Goal: Task Accomplishment & Management: Manage account settings

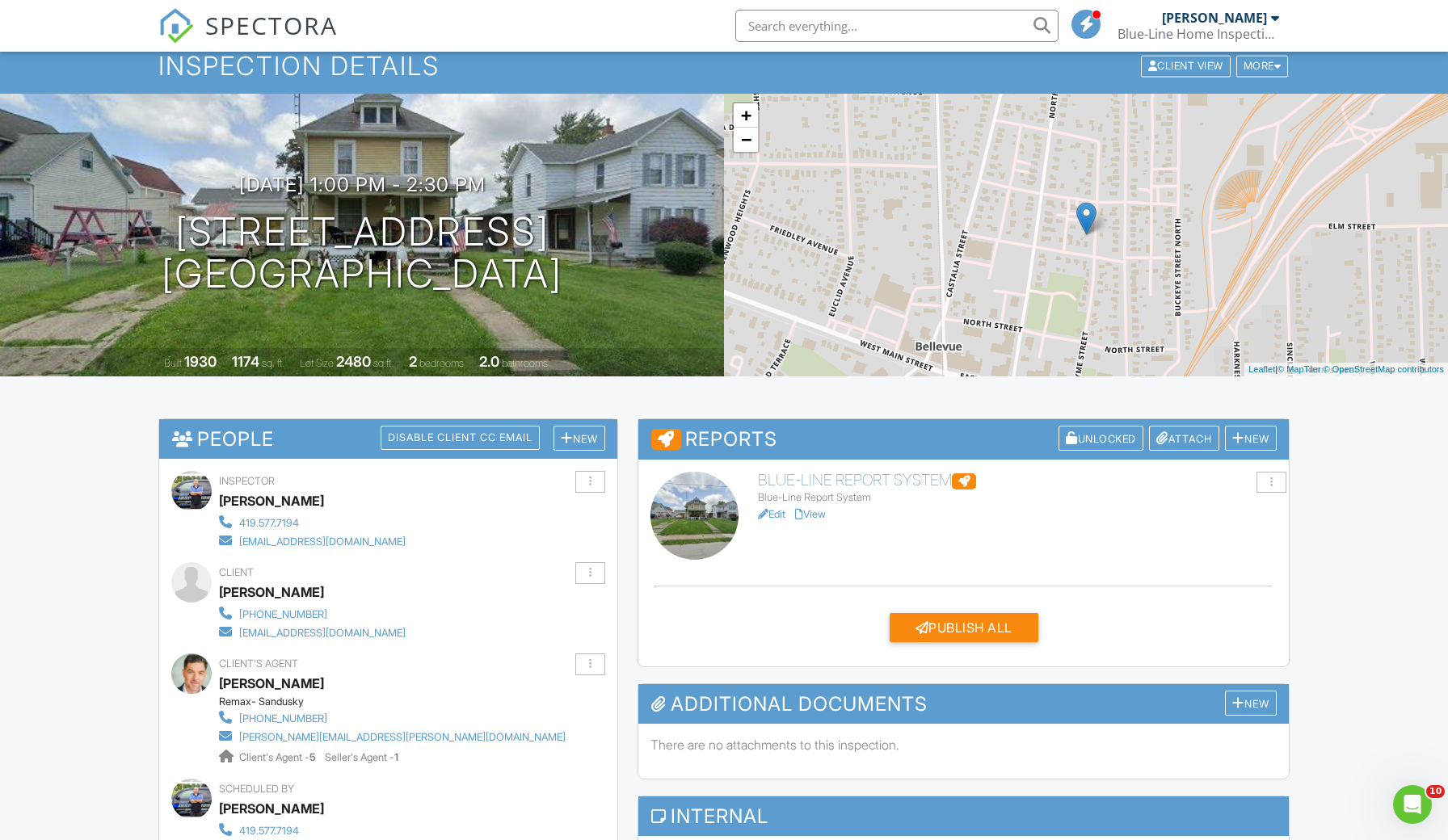
scroll to position [91, 0]
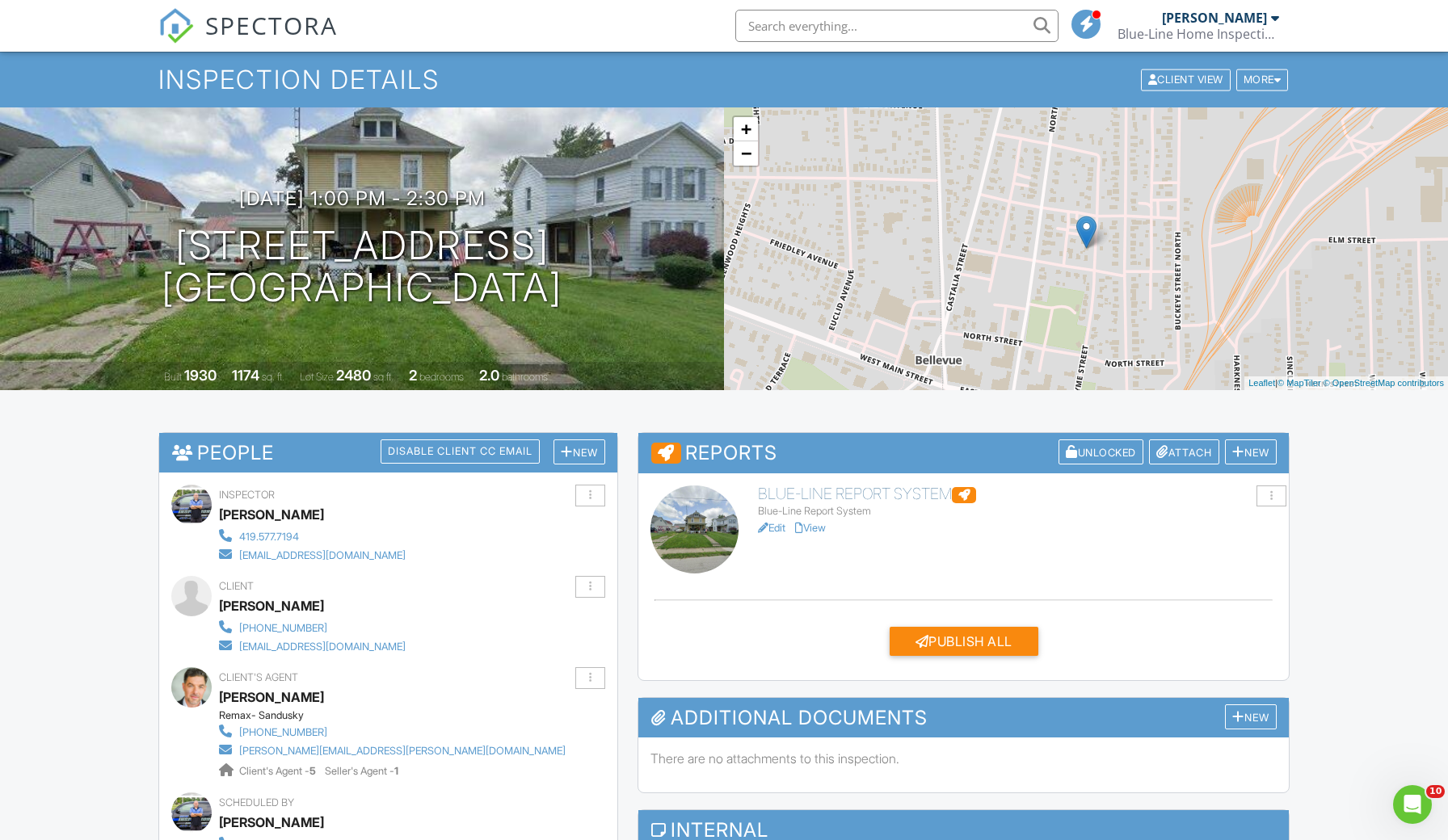
click at [816, 497] on h6 "Blue-Line Report System" at bounding box center [1017, 494] width 518 height 18
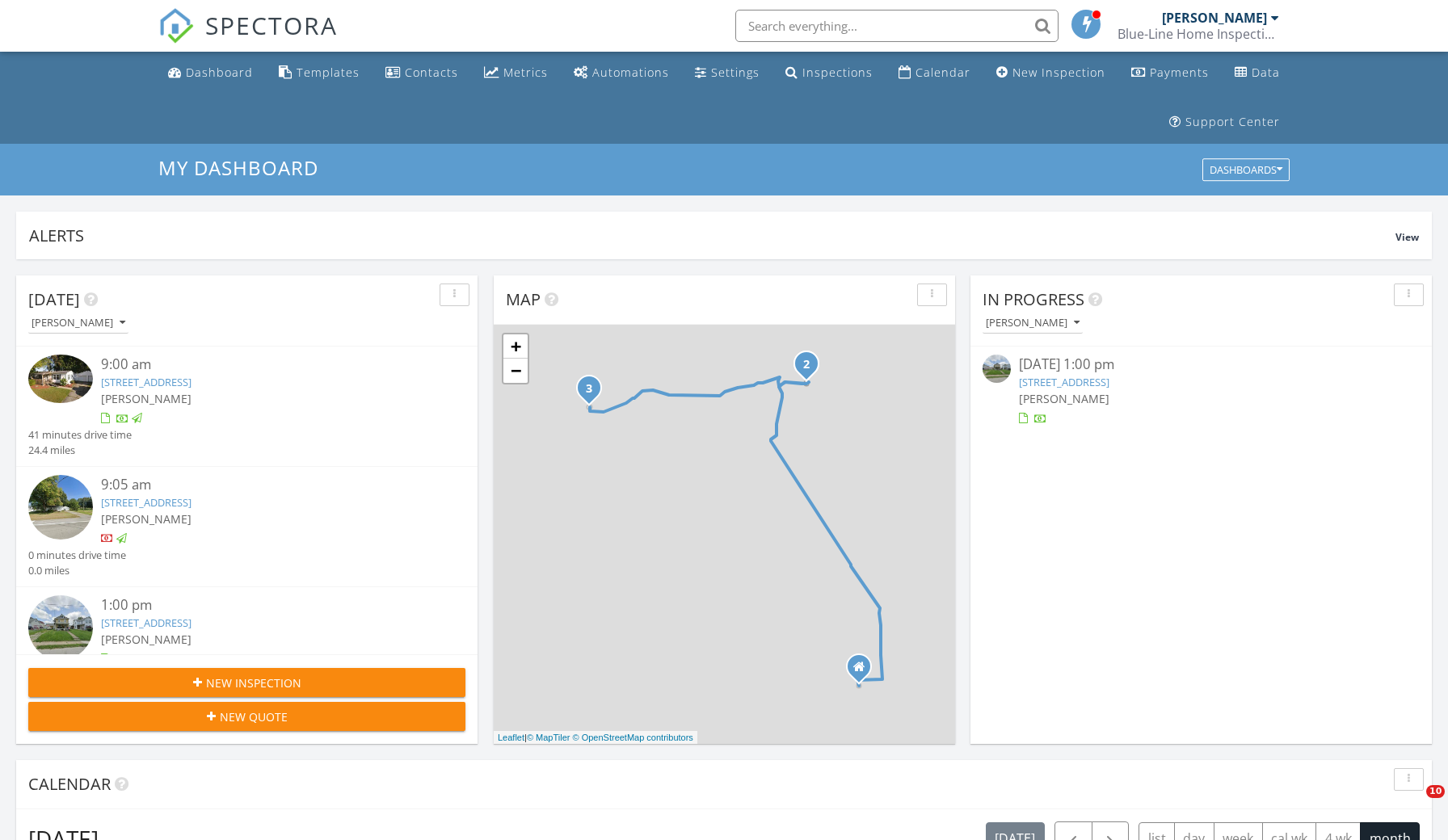
scroll to position [50, 0]
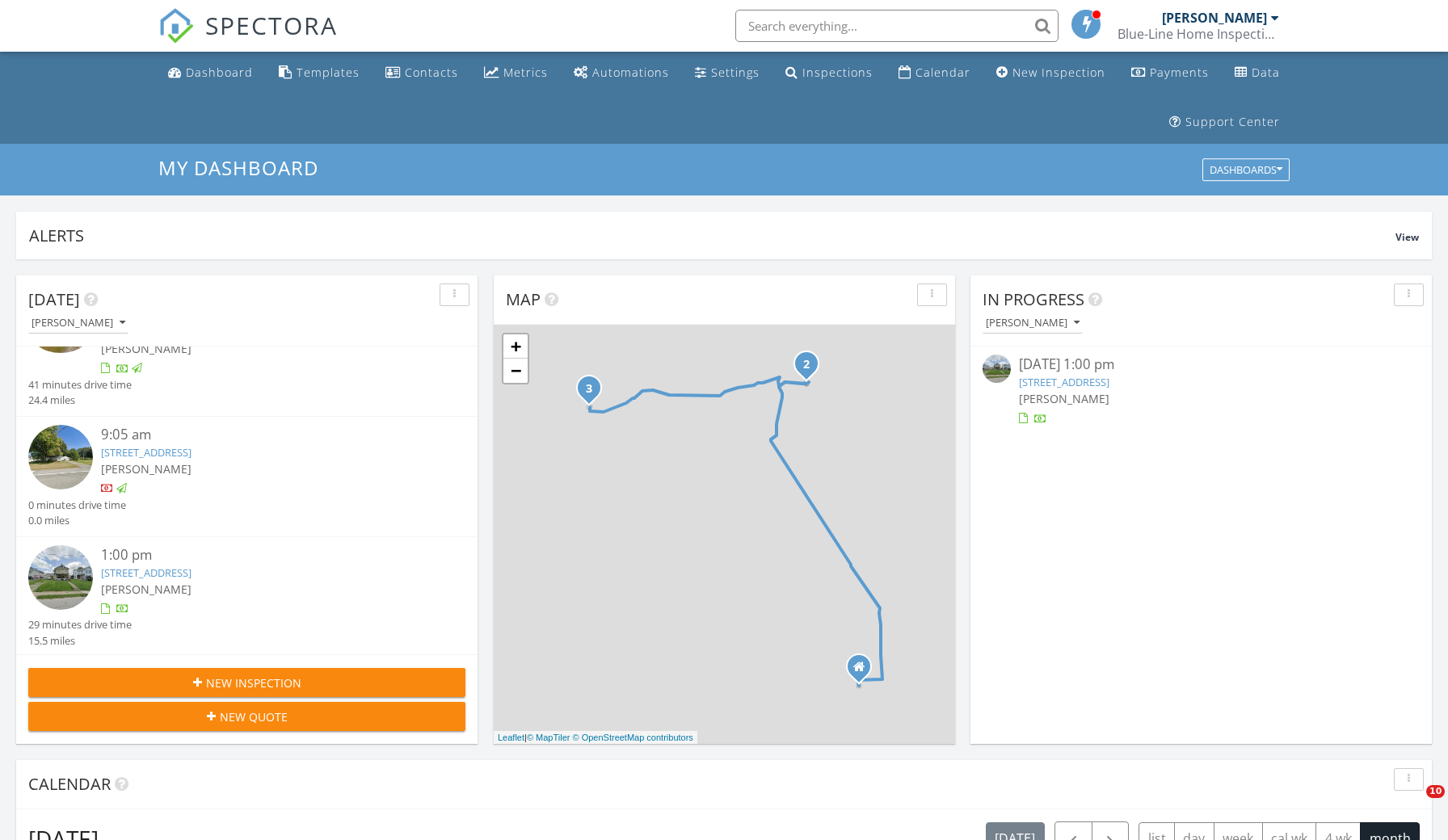
click at [154, 581] on span "[PERSON_NAME]" at bounding box center [146, 589] width 91 height 16
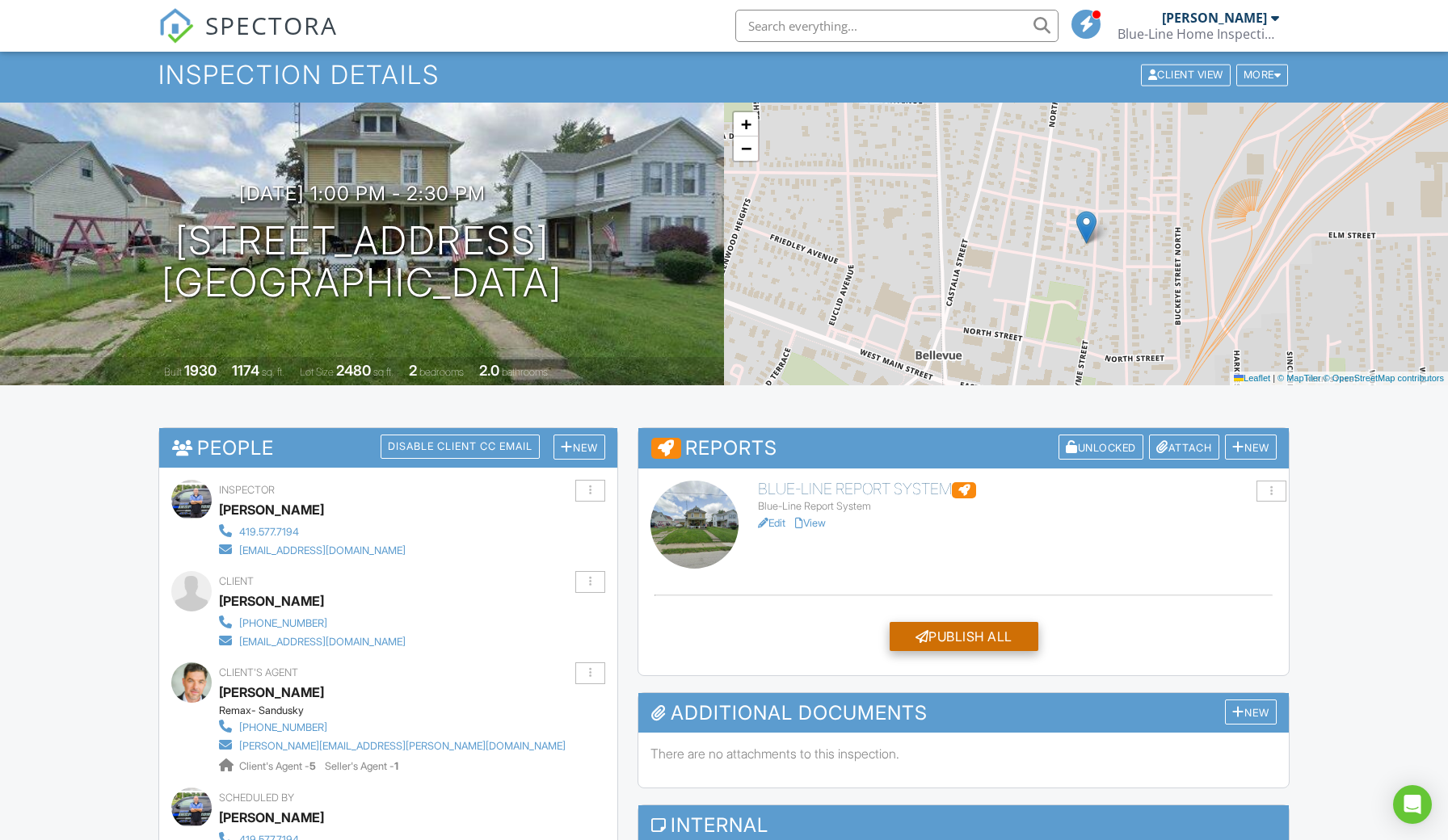
scroll to position [96, 0]
click at [944, 631] on div "Publish All" at bounding box center [963, 636] width 148 height 29
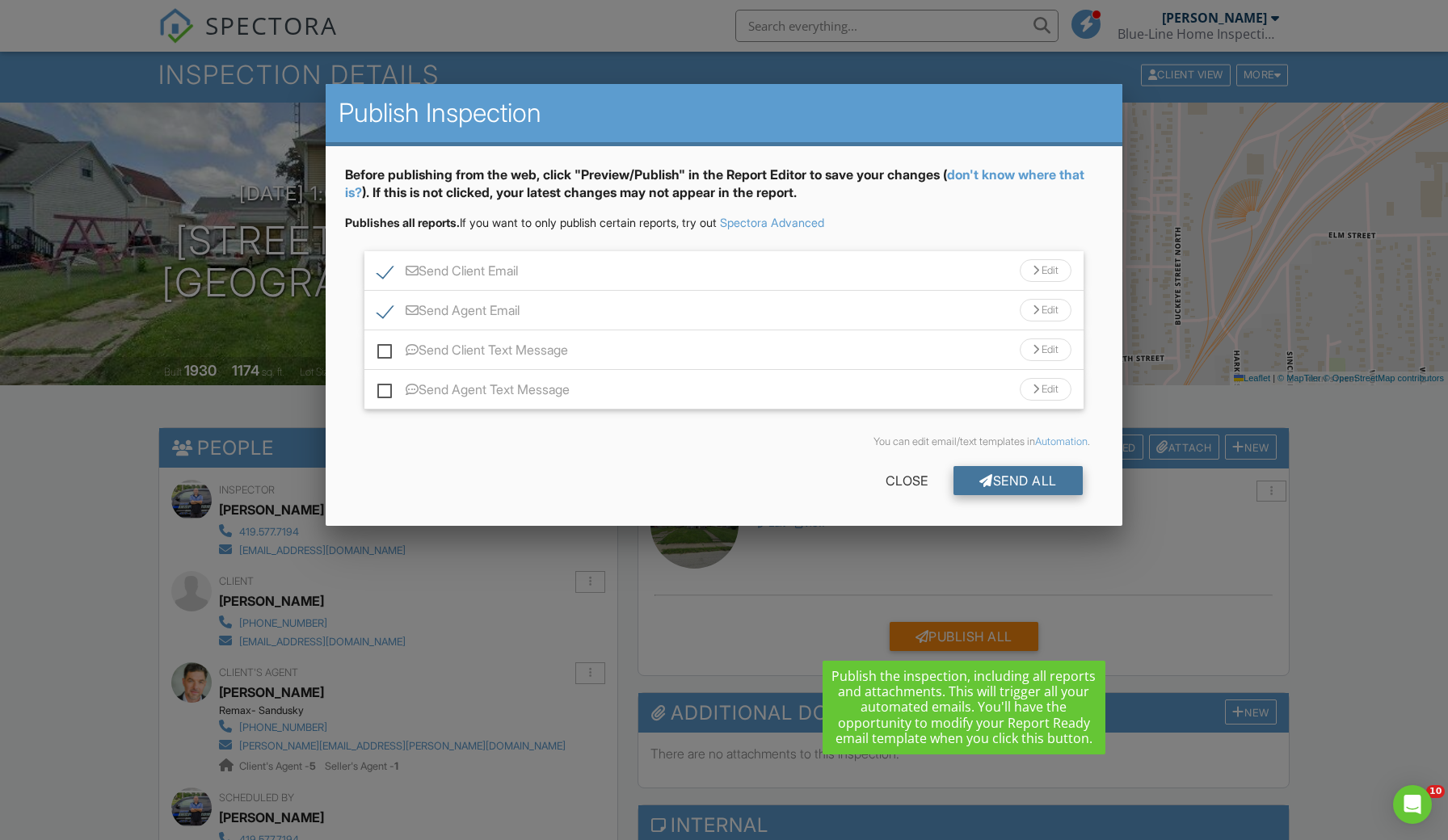
click at [1025, 480] on div "Send All" at bounding box center [1018, 481] width 129 height 29
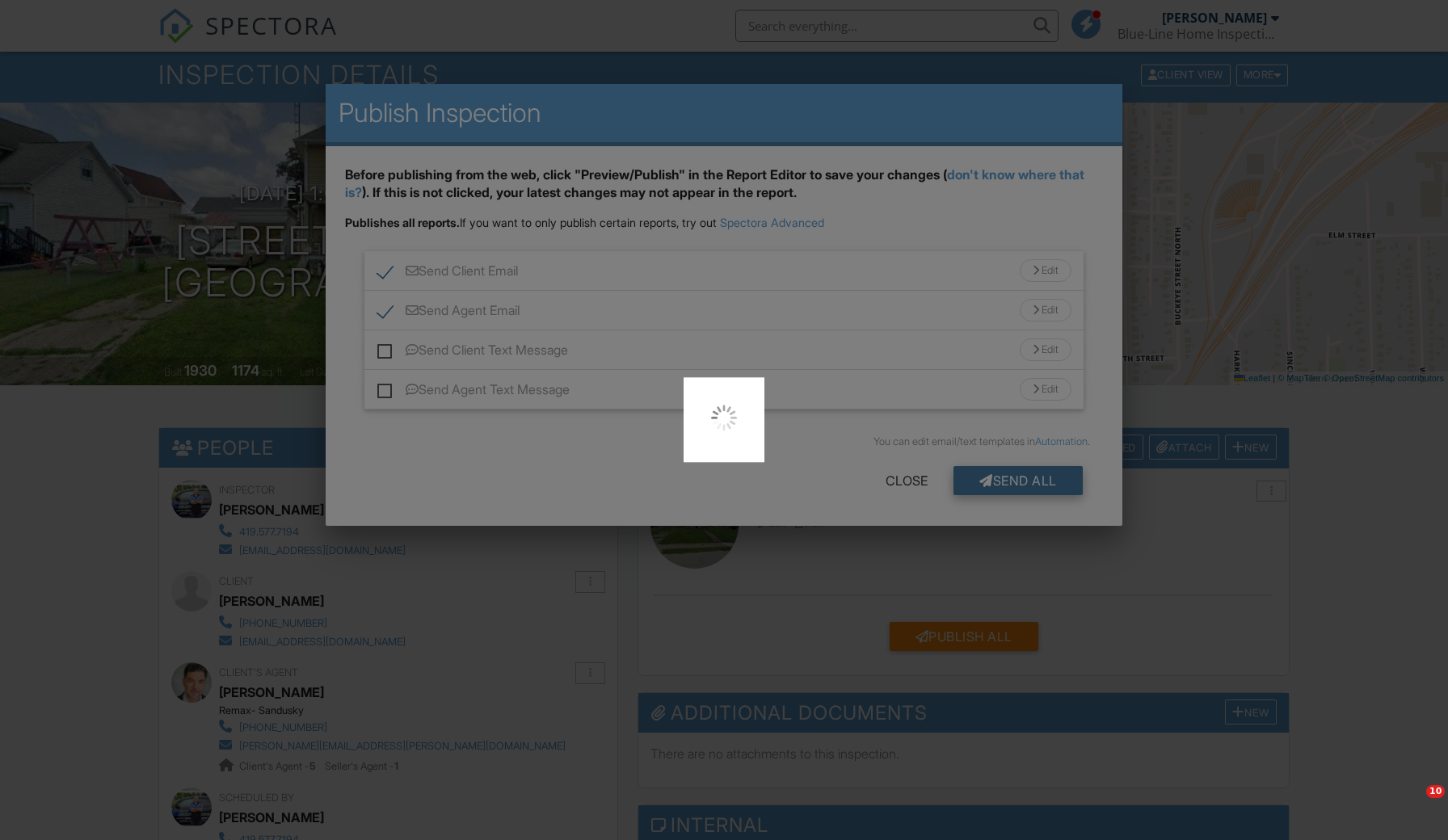
scroll to position [0, 0]
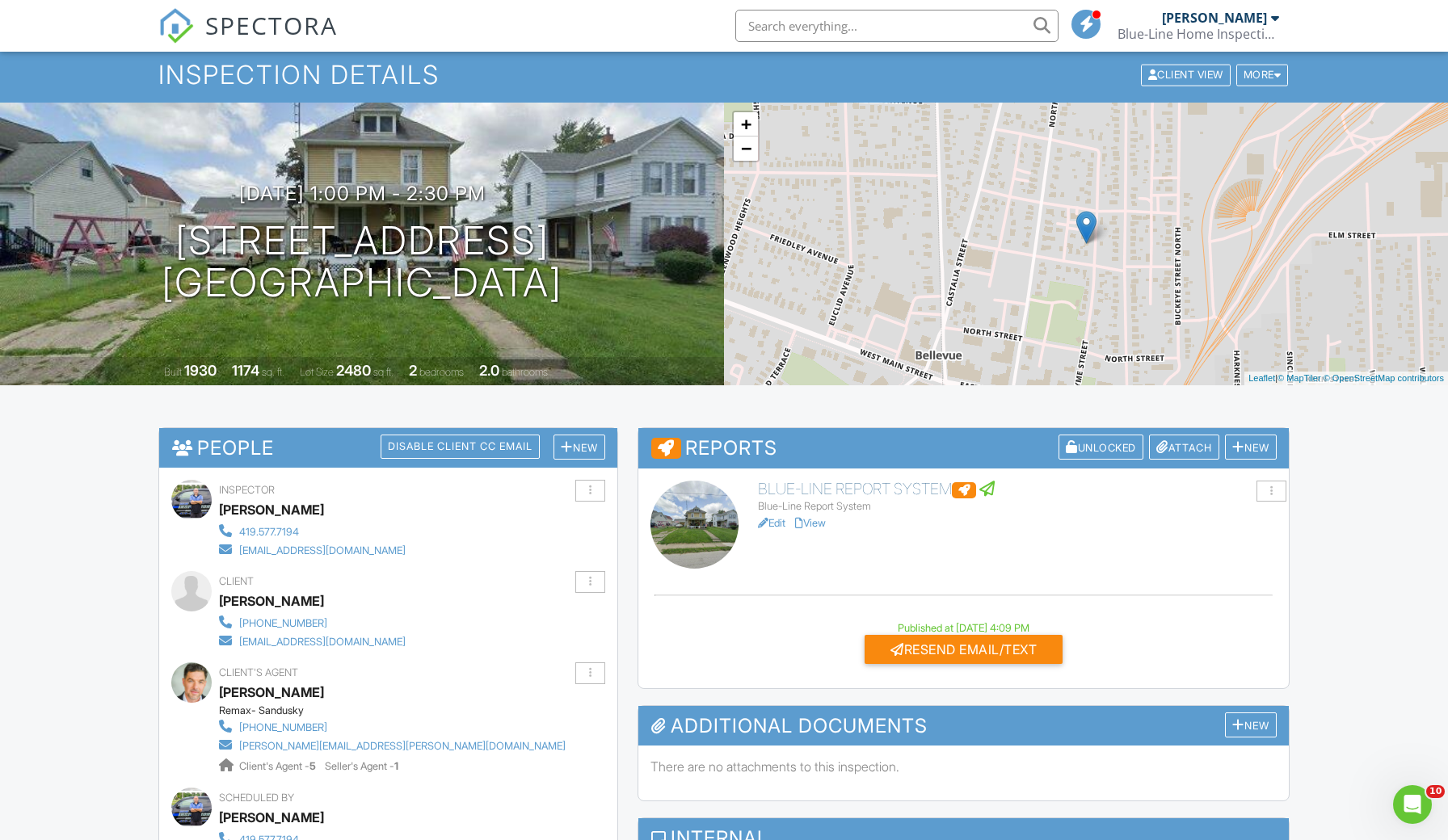
click at [792, 493] on h6 "Blue-Line Report System" at bounding box center [1017, 489] width 518 height 18
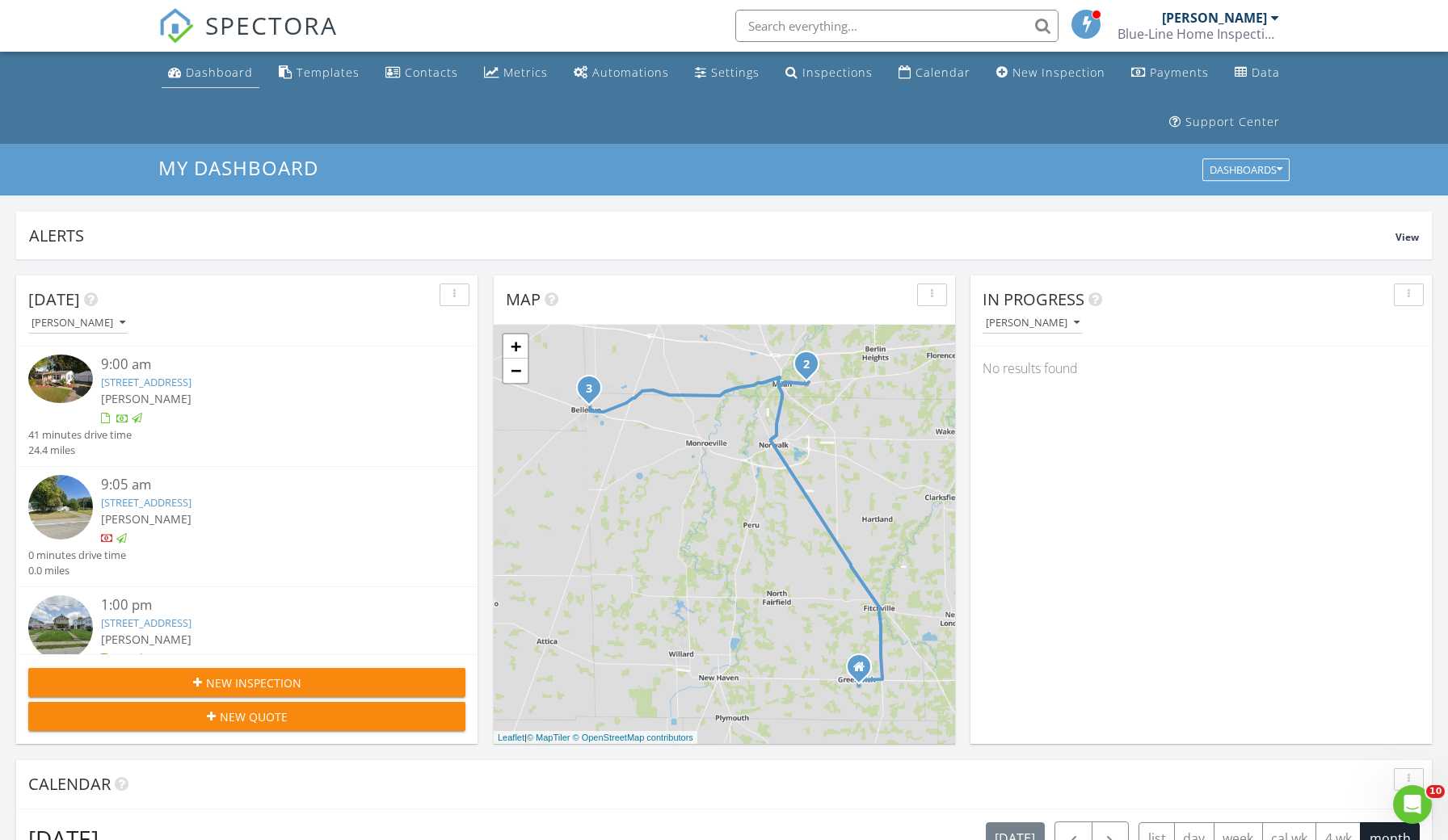
click at [219, 73] on div "Dashboard" at bounding box center [219, 72] width 67 height 16
click at [197, 390] on div "[PERSON_NAME]" at bounding box center [265, 398] width 328 height 17
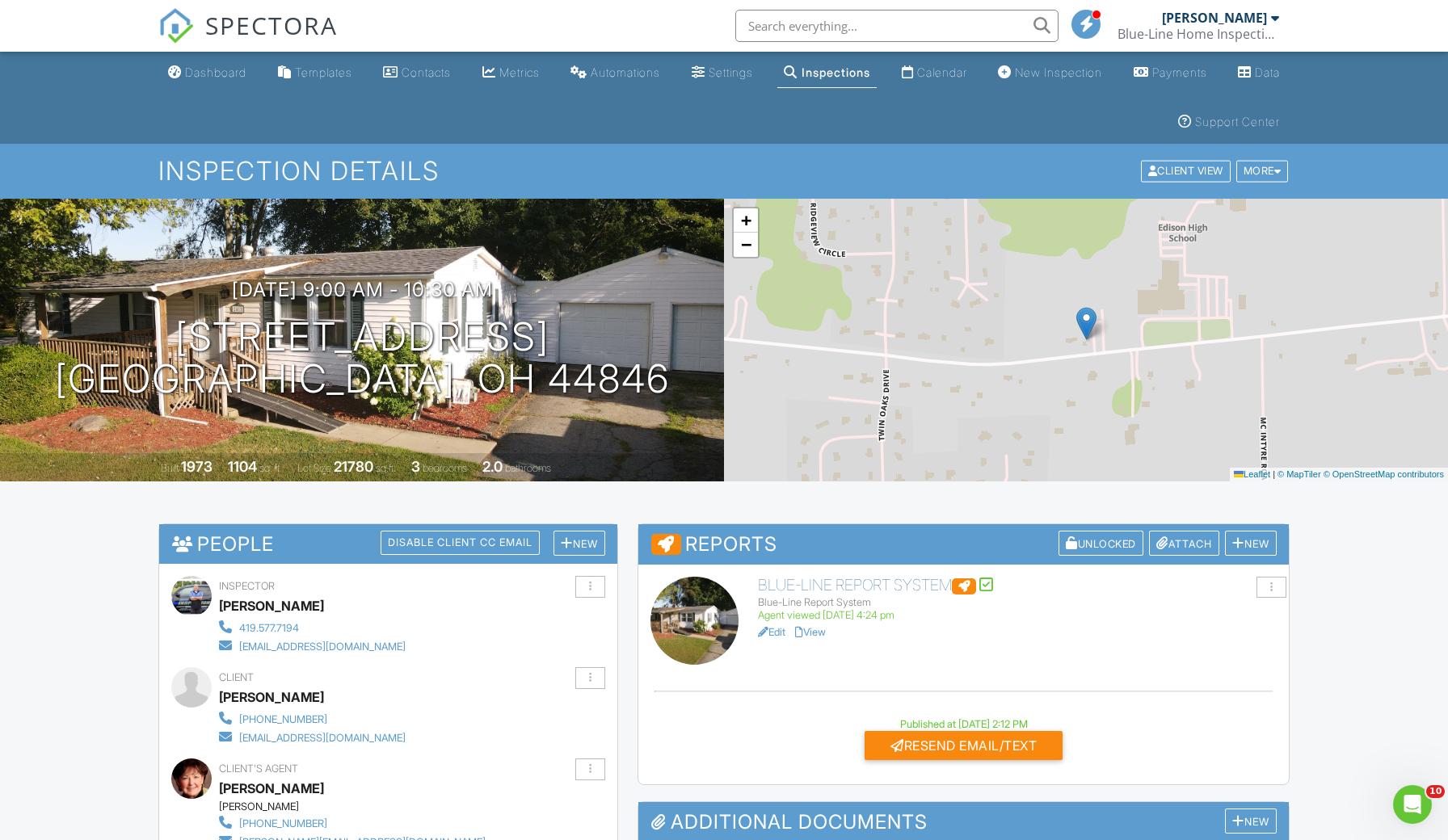
click at [843, 586] on h6 "Blue-Line Report System" at bounding box center [1017, 586] width 518 height 18
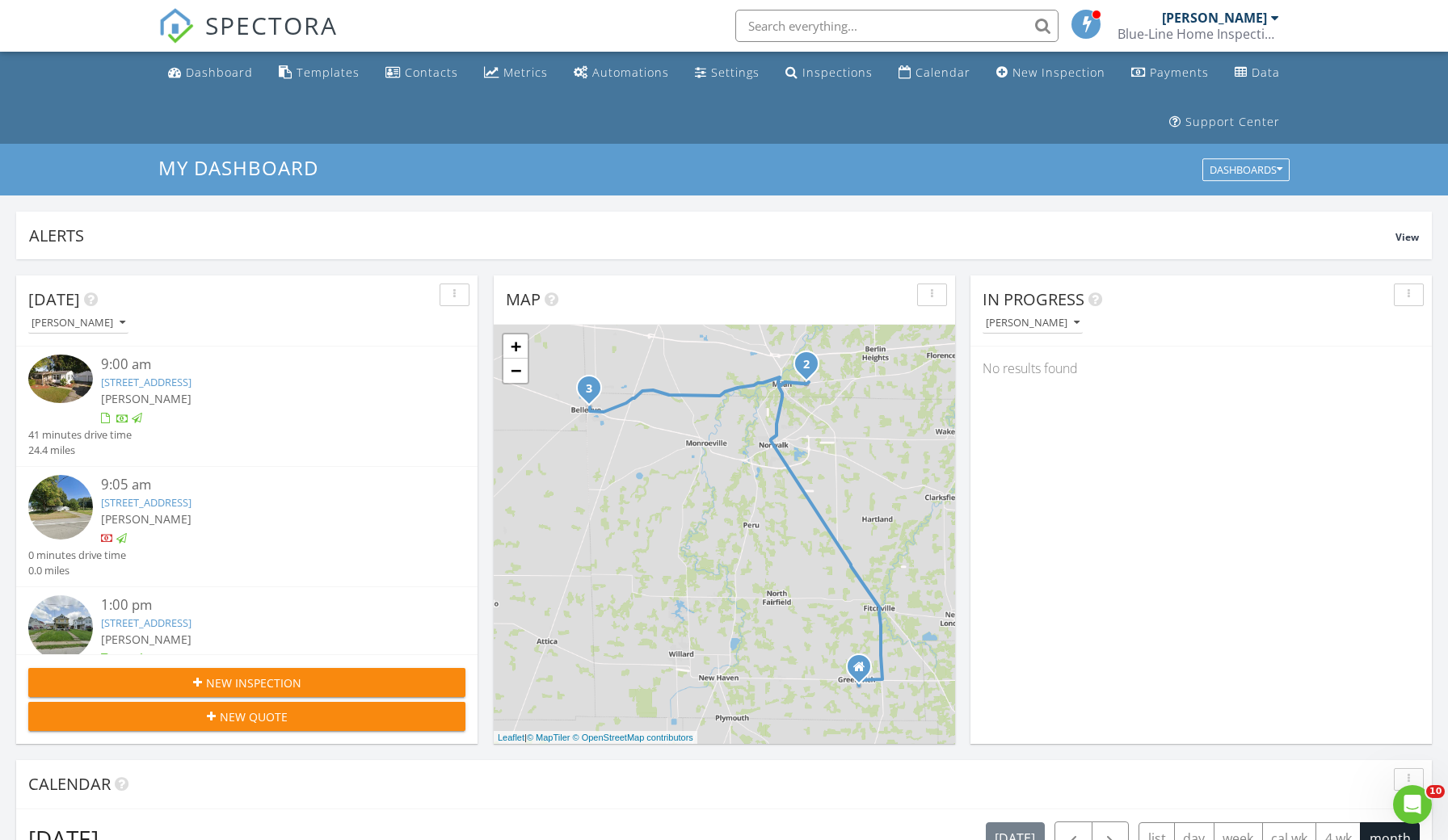
click at [150, 395] on span "[PERSON_NAME]" at bounding box center [146, 398] width 91 height 16
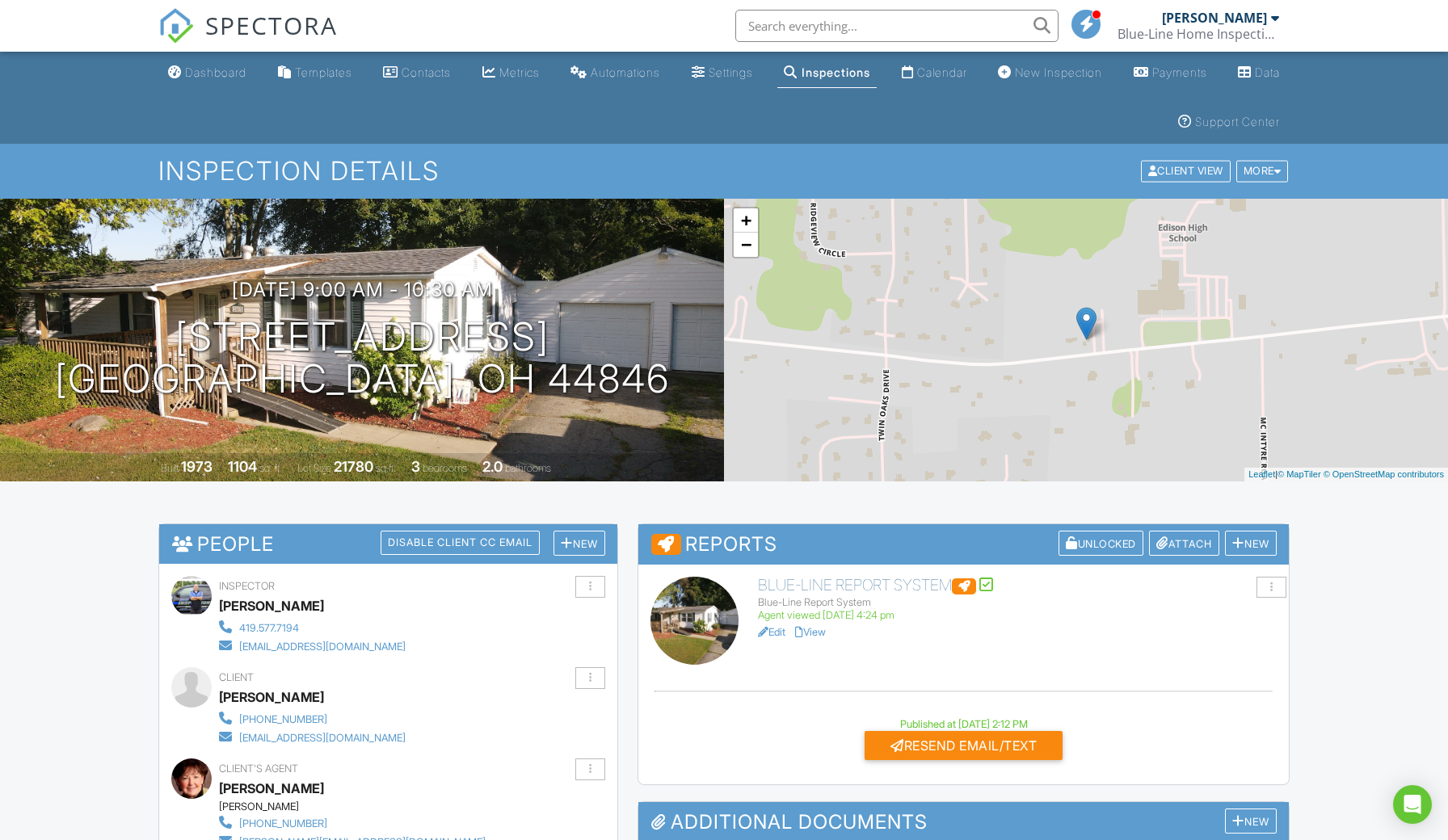
click at [870, 589] on h6 "Blue-Line Report System" at bounding box center [1017, 586] width 518 height 18
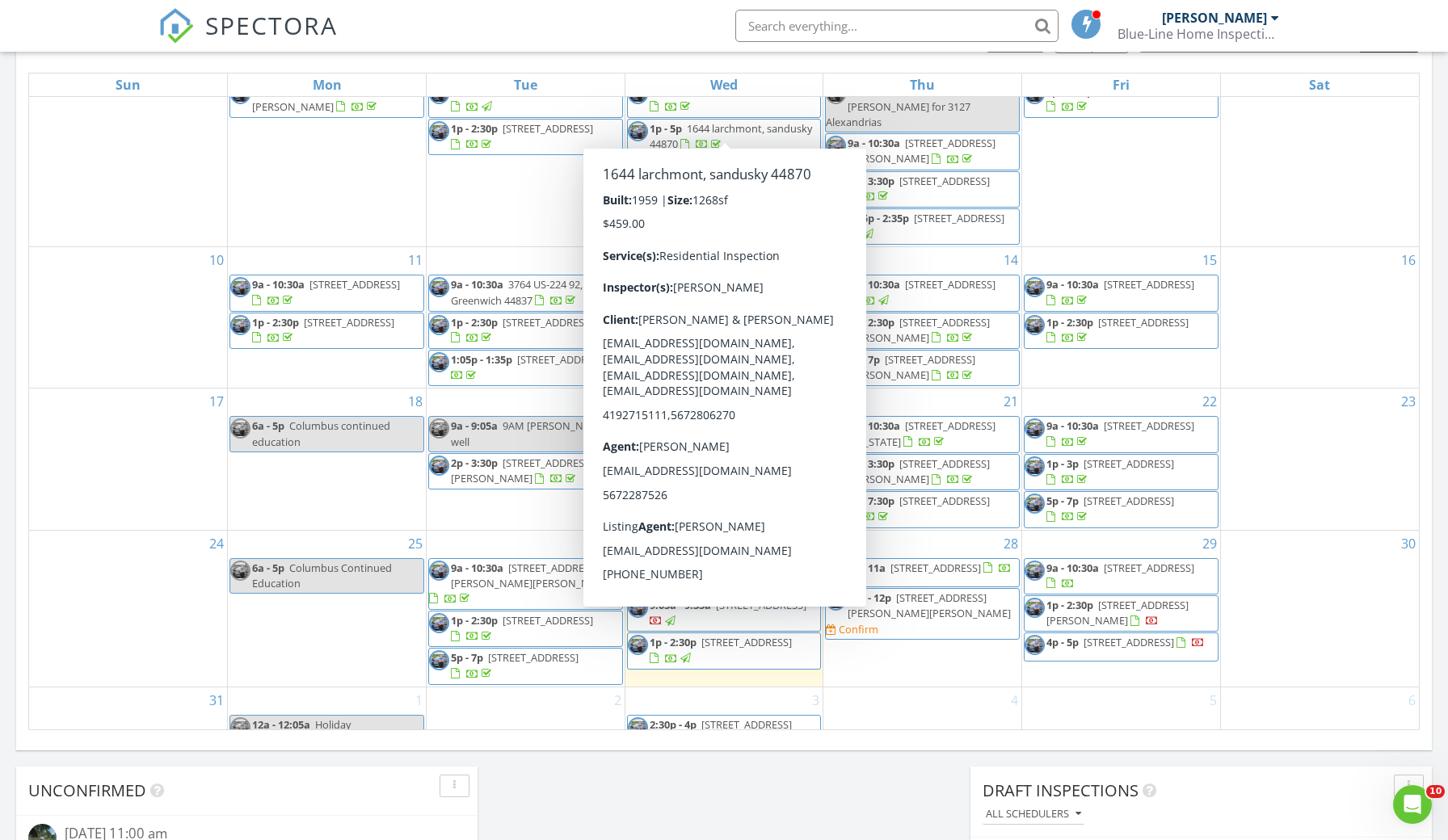
scroll to position [801, 0]
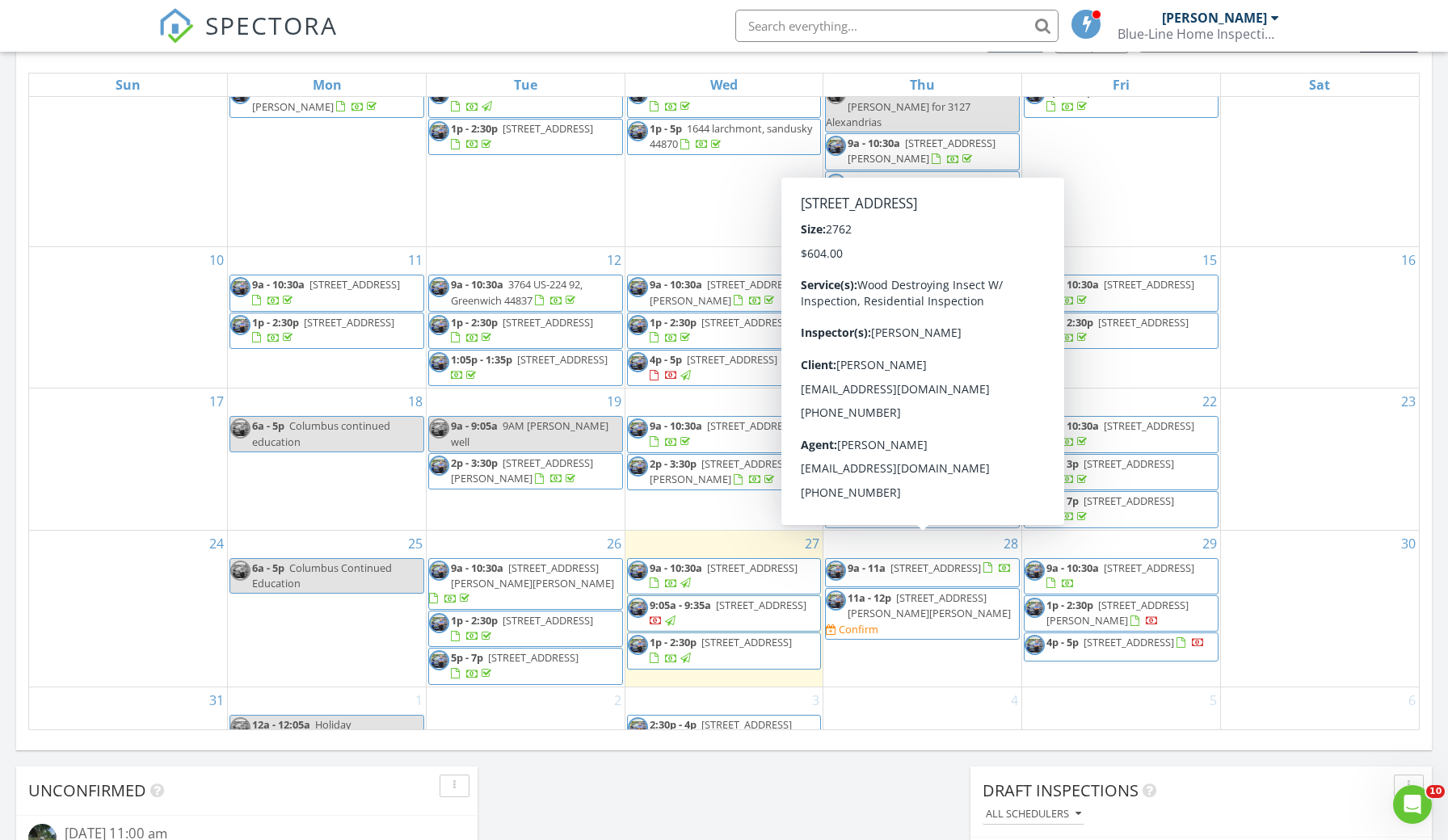
click at [787, 793] on div "[DATE] [PERSON_NAME] 9:00 am [STREET_ADDRESS] [PERSON_NAME] 41 minutes drive ti…" at bounding box center [724, 192] width 1448 height 1470
